Goal: Information Seeking & Learning: Learn about a topic

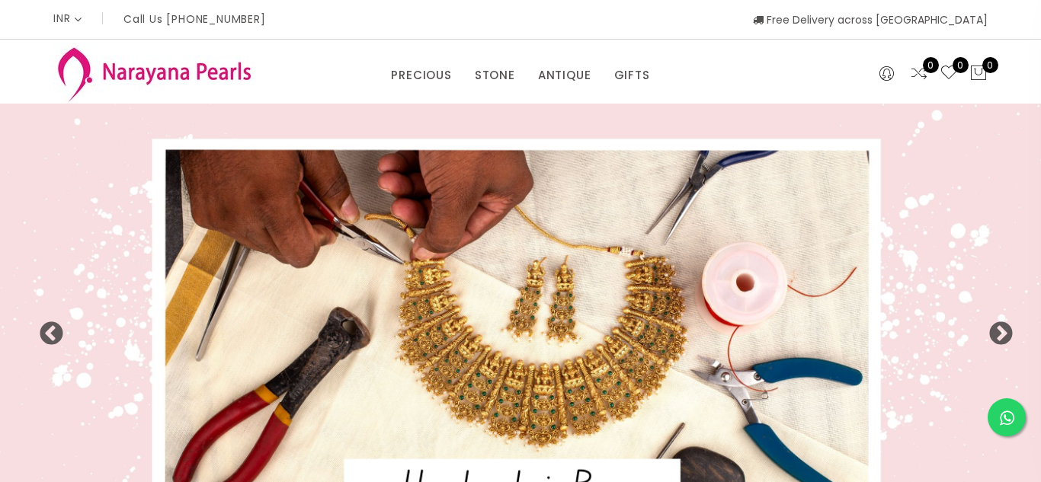
select select "INR"
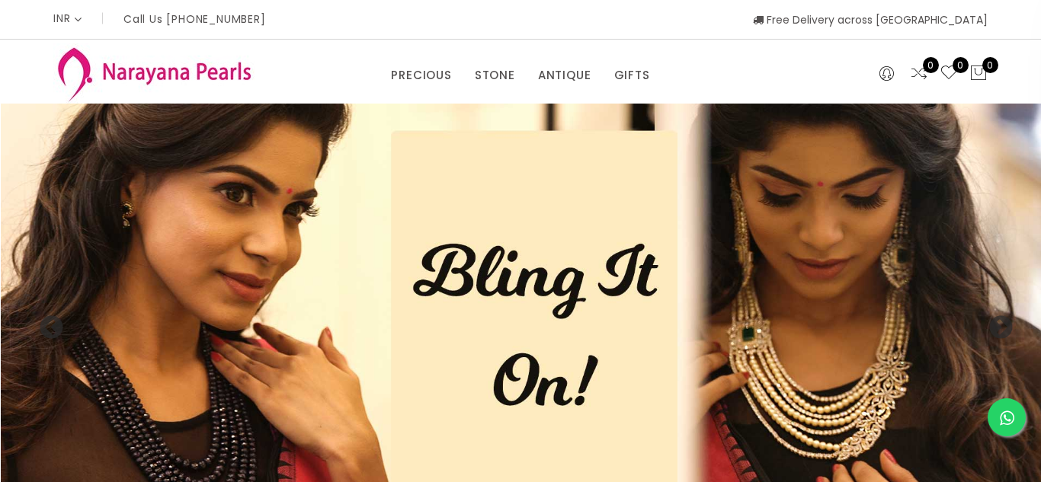
drag, startPoint x: 50, startPoint y: 141, endPoint x: 251, endPoint y: 308, distance: 261.3
click at [253, 313] on img at bounding box center [521, 321] width 1041 height 434
click at [867, 186] on img at bounding box center [521, 321] width 1041 height 434
drag, startPoint x: 840, startPoint y: 211, endPoint x: 869, endPoint y: 267, distance: 63.4
click at [1013, 286] on img at bounding box center [520, 321] width 1041 height 434
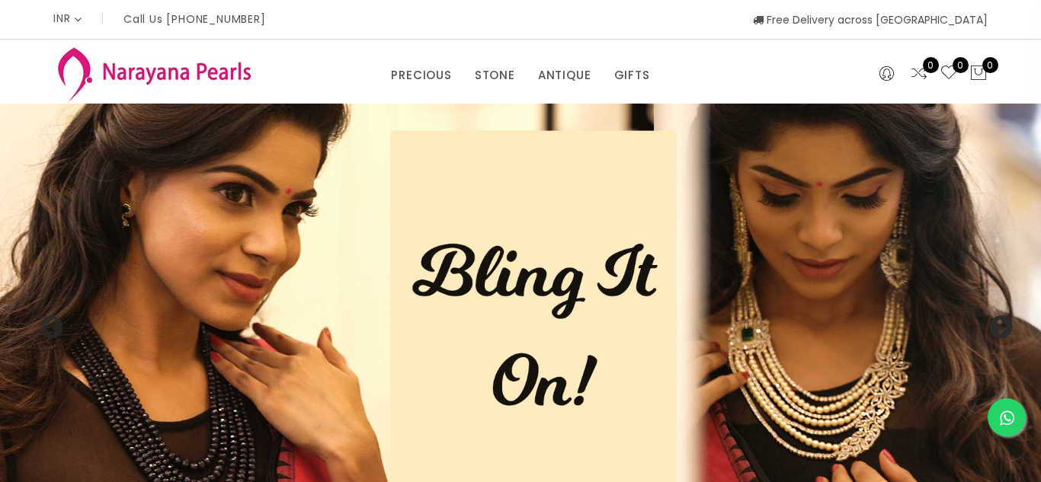
click at [1003, 324] on button "Next" at bounding box center [994, 322] width 15 height 15
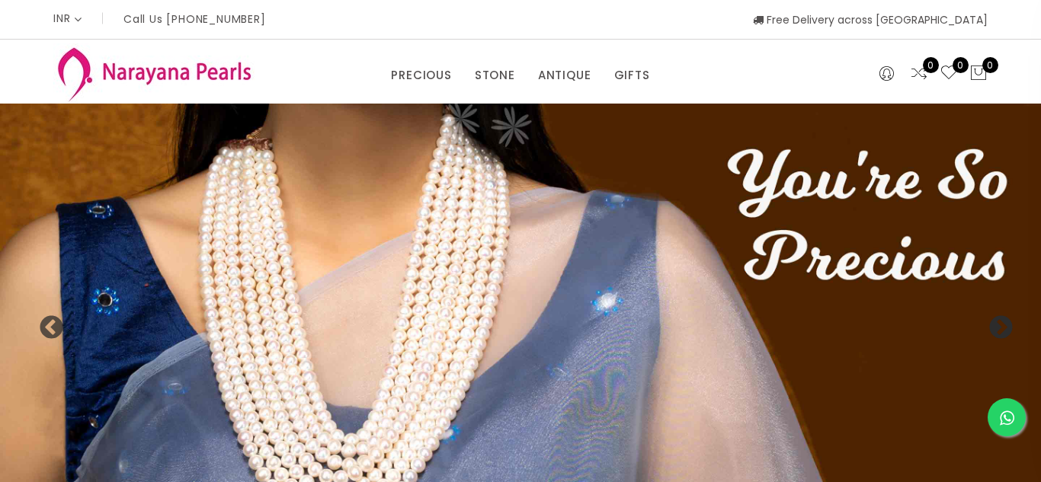
click at [1003, 324] on button "Next" at bounding box center [994, 322] width 15 height 15
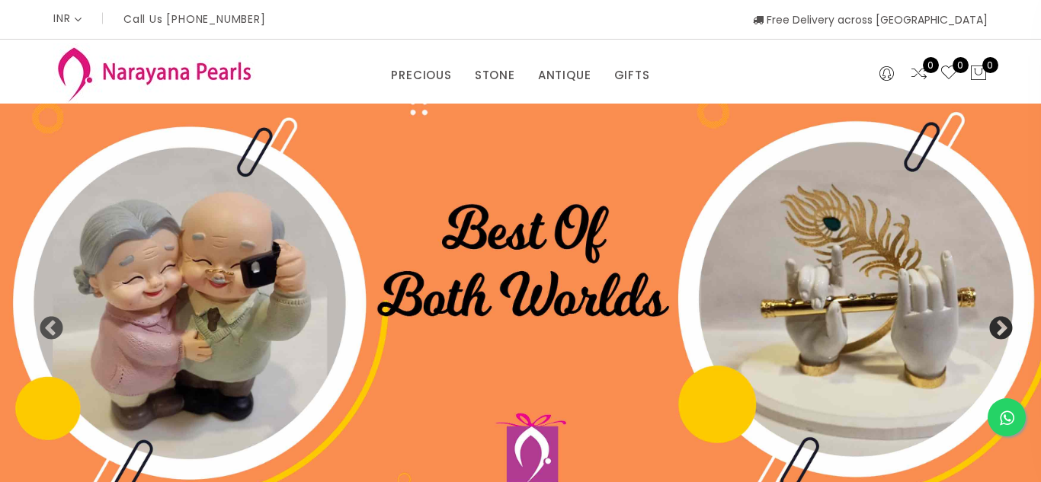
drag, startPoint x: 258, startPoint y: 242, endPoint x: 443, endPoint y: 96, distance: 235.4
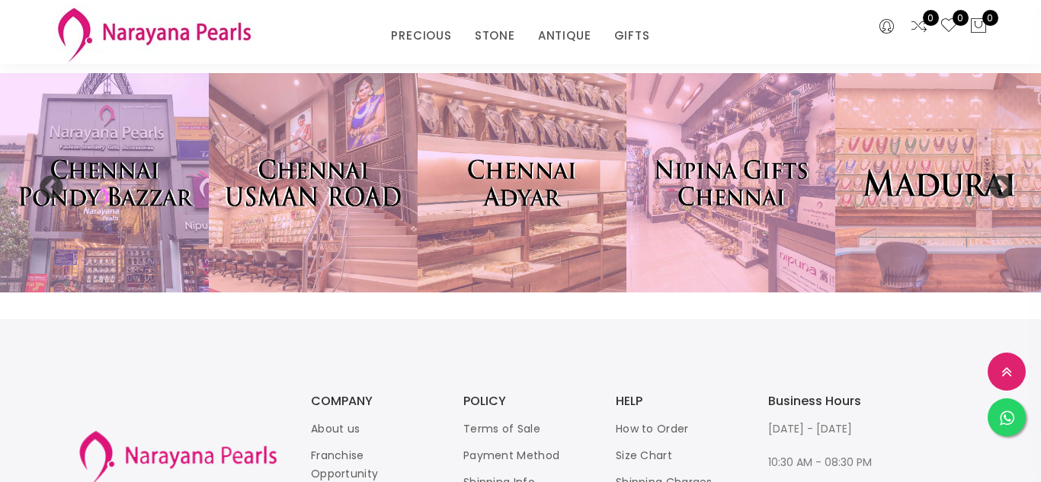
scroll to position [3140, 0]
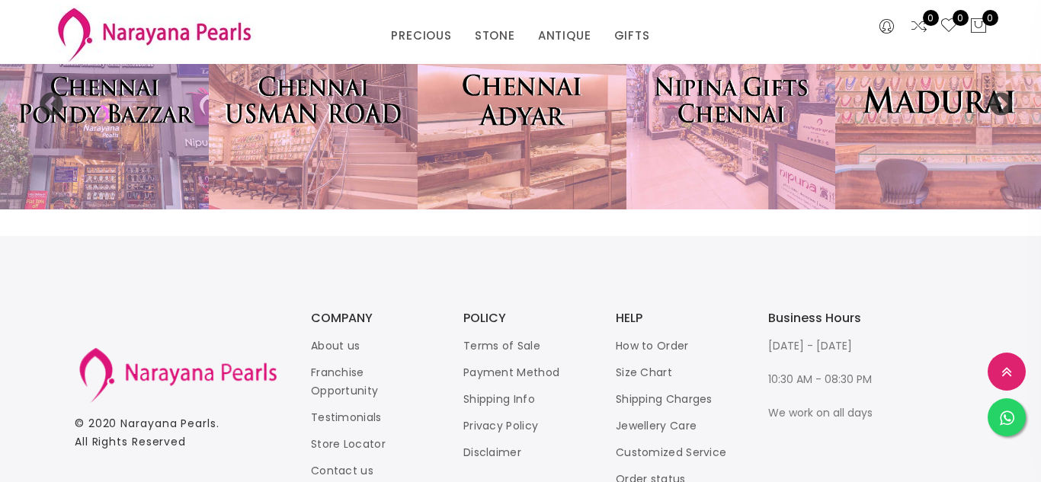
click at [511, 110] on img at bounding box center [521, 100] width 229 height 242
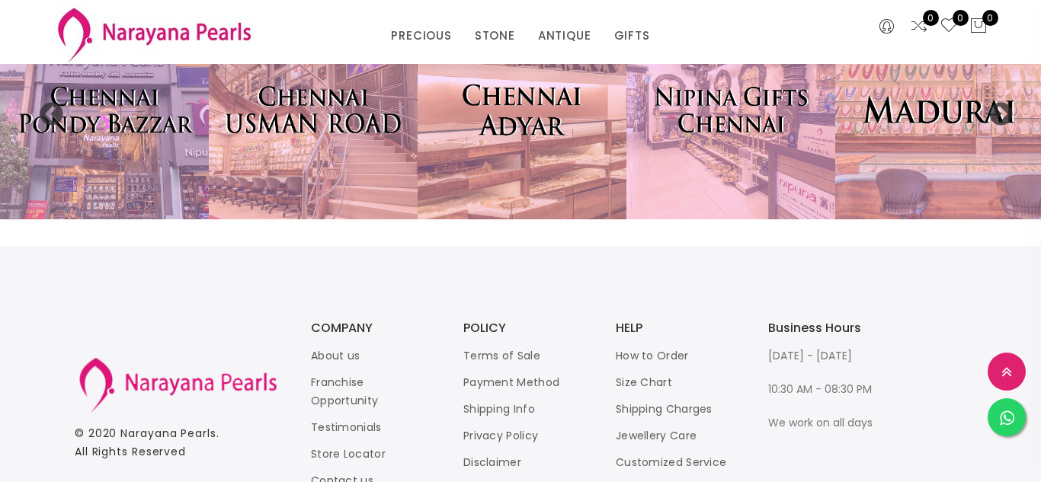
click at [542, 104] on img at bounding box center [521, 110] width 229 height 242
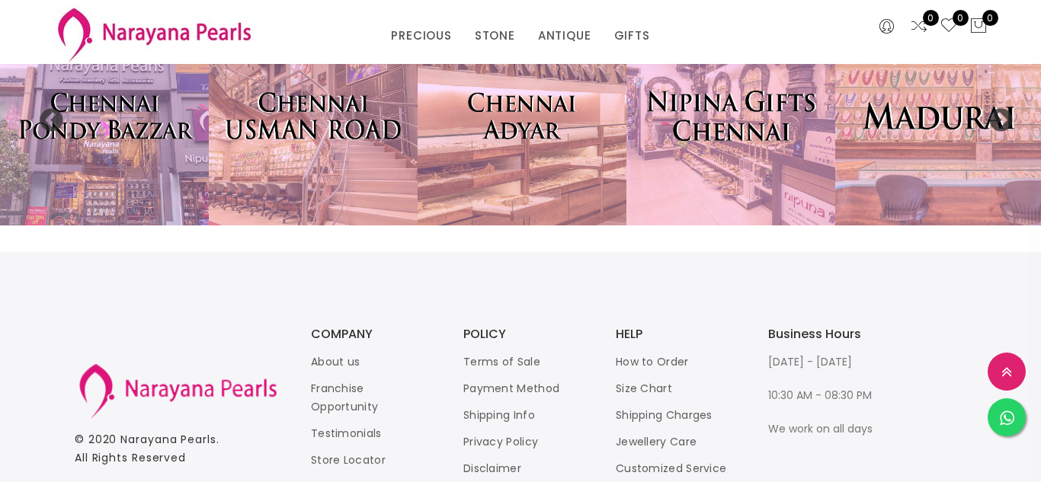
scroll to position [3209, 0]
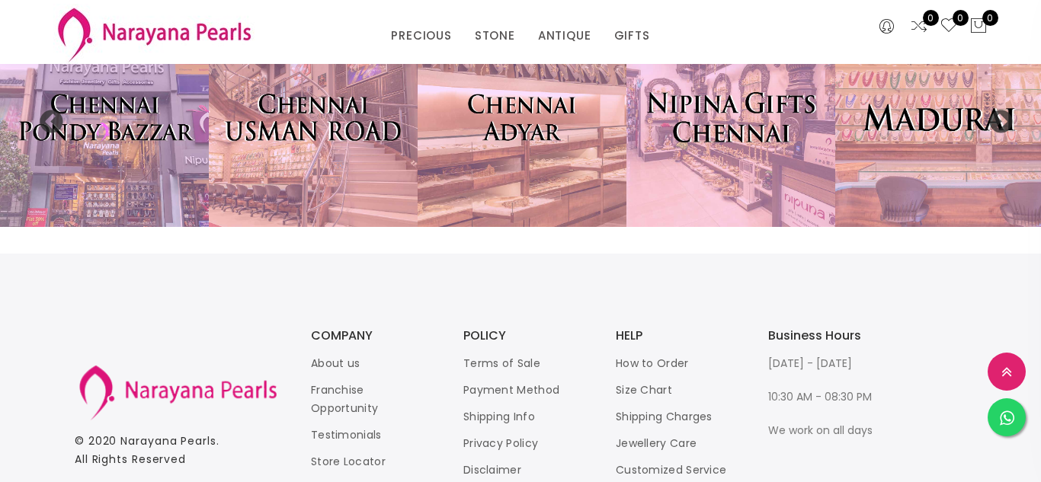
click at [706, 123] on img at bounding box center [730, 118] width 229 height 242
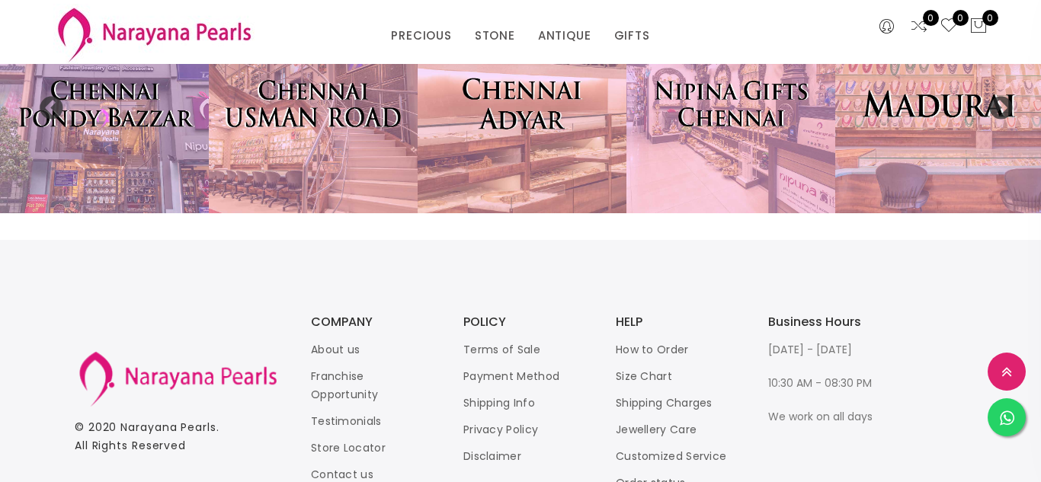
scroll to position [3309, 0]
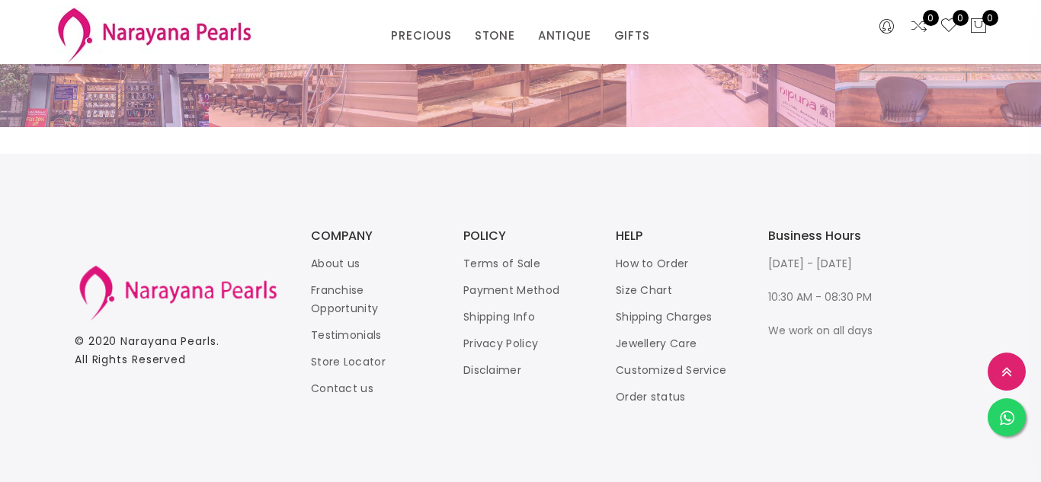
click at [336, 298] on li "Franchise Opportunity" at bounding box center [372, 299] width 122 height 37
click at [338, 303] on link "Franchise Opportunity" at bounding box center [344, 300] width 67 height 34
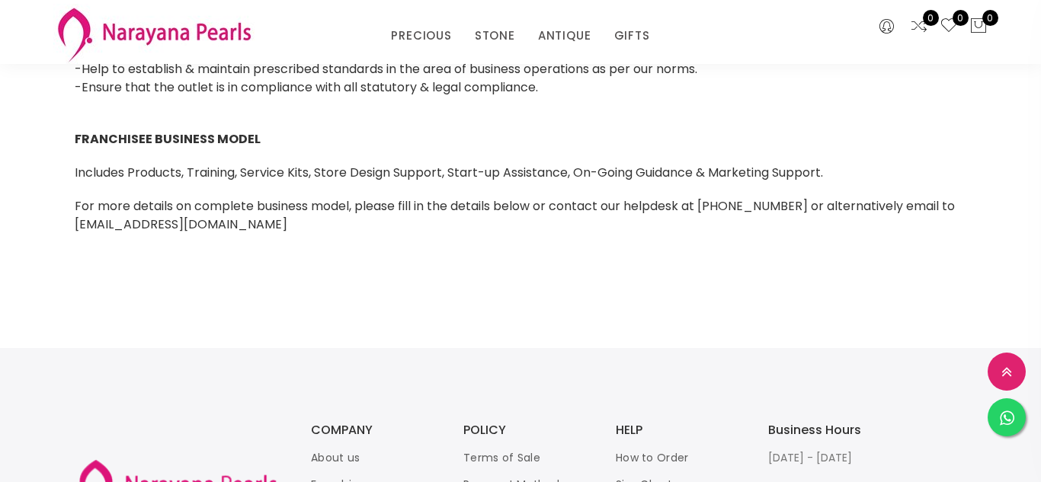
scroll to position [1486, 0]
